Goal: Navigation & Orientation: Find specific page/section

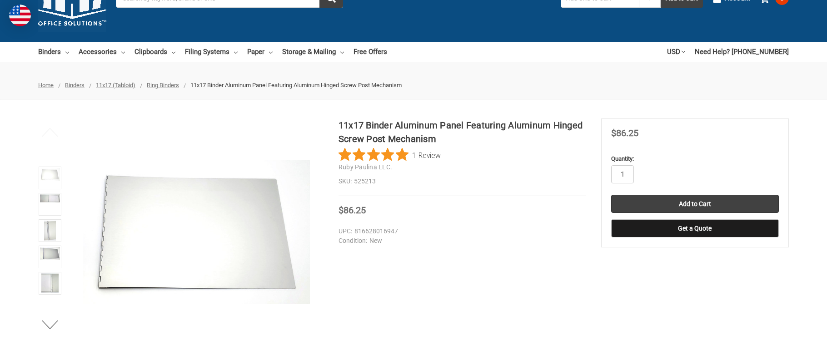
scroll to position [95, 0]
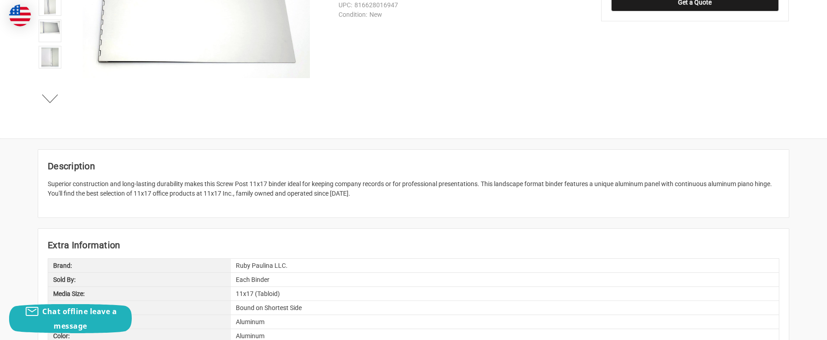
scroll to position [277, 0]
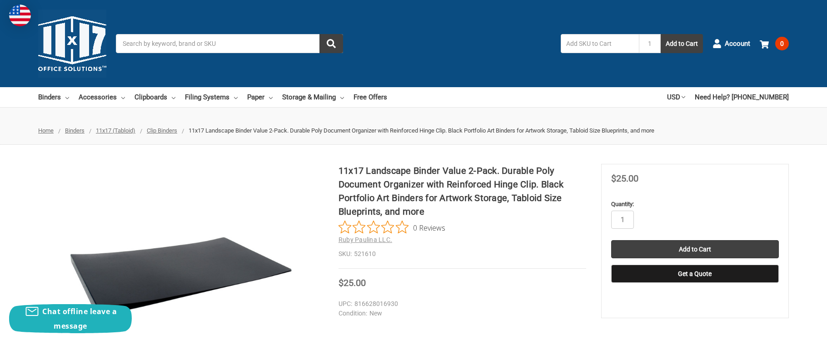
click at [166, 132] on span "Clip Binders" at bounding box center [162, 130] width 30 height 7
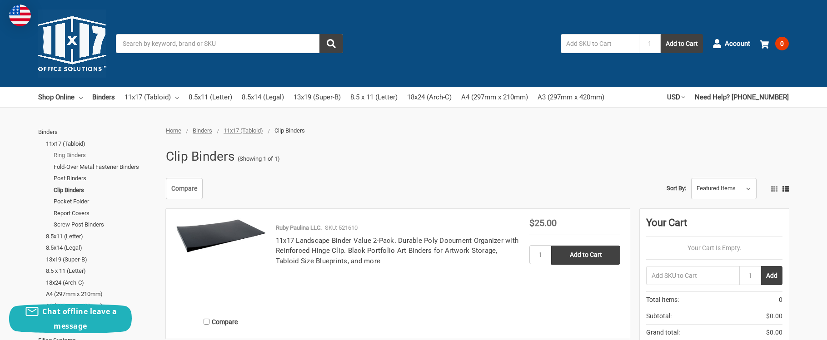
click at [75, 156] on link "Ring Binders" at bounding box center [105, 156] width 102 height 12
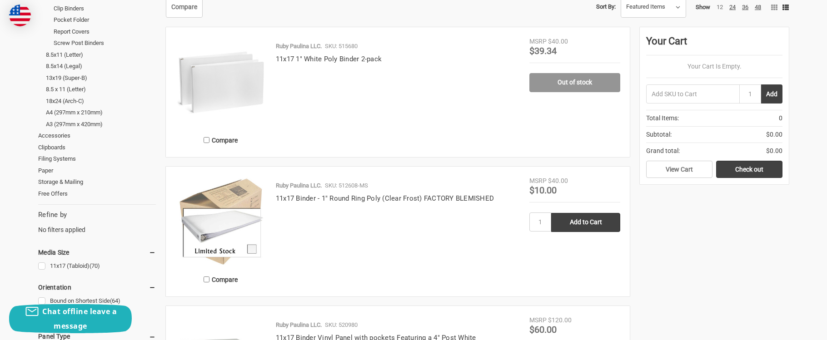
scroll to position [45, 0]
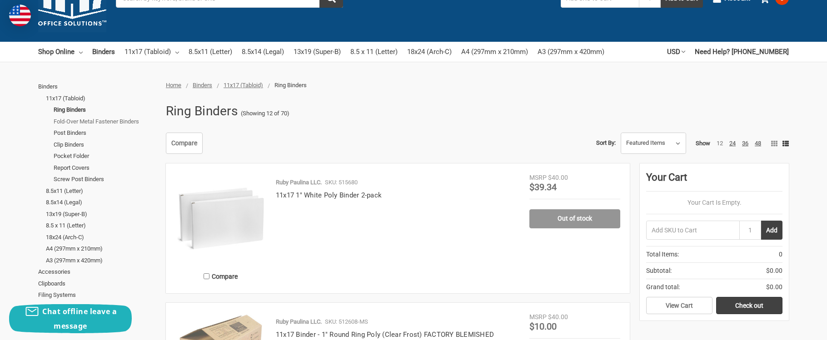
click at [71, 118] on link "Fold-Over Metal Fastener Binders" at bounding box center [105, 122] width 102 height 12
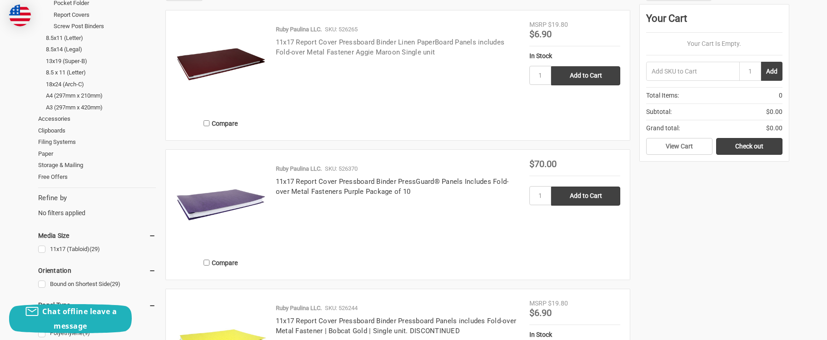
scroll to position [91, 0]
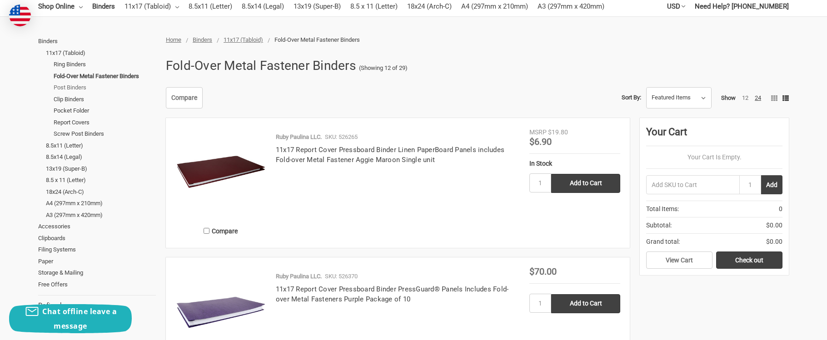
click at [75, 89] on link "Post Binders" at bounding box center [105, 88] width 102 height 12
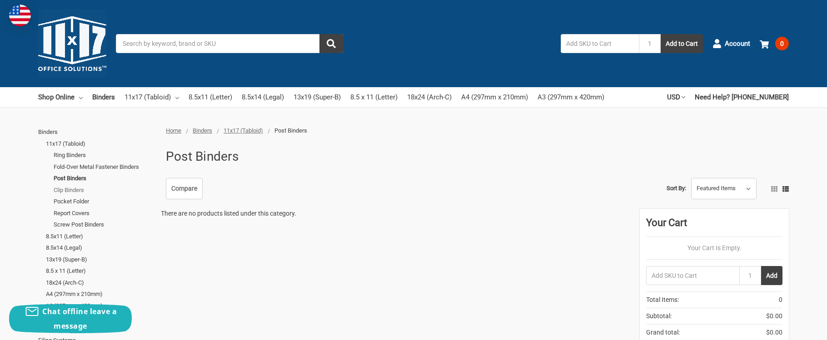
click at [71, 190] on link "Clip Binders" at bounding box center [105, 191] width 102 height 12
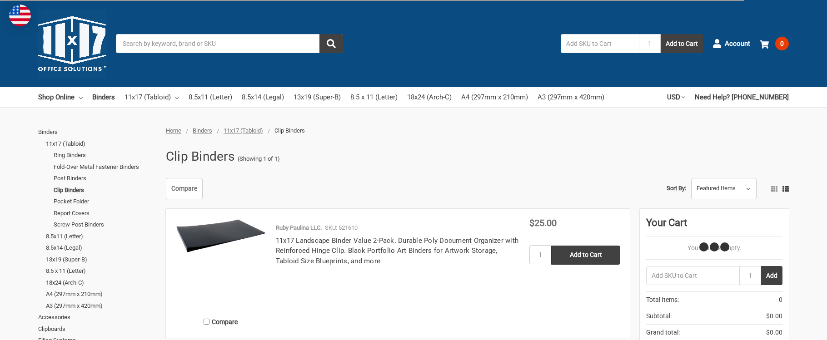
click at [65, 200] on link "Pocket Folder" at bounding box center [105, 202] width 102 height 12
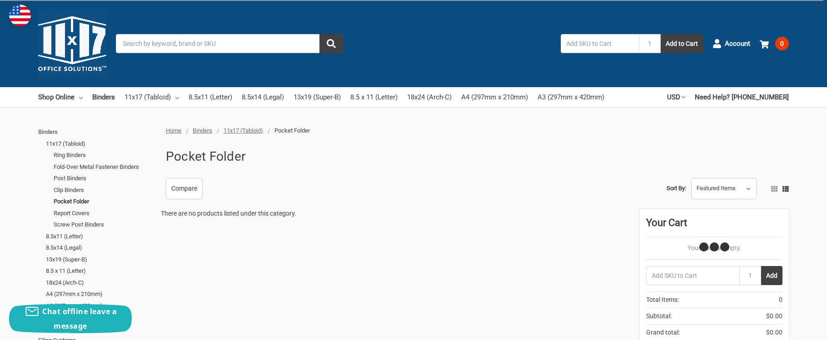
click at [71, 223] on link "Screw Post Binders" at bounding box center [105, 225] width 102 height 12
